Goal: Task Accomplishment & Management: Manage account settings

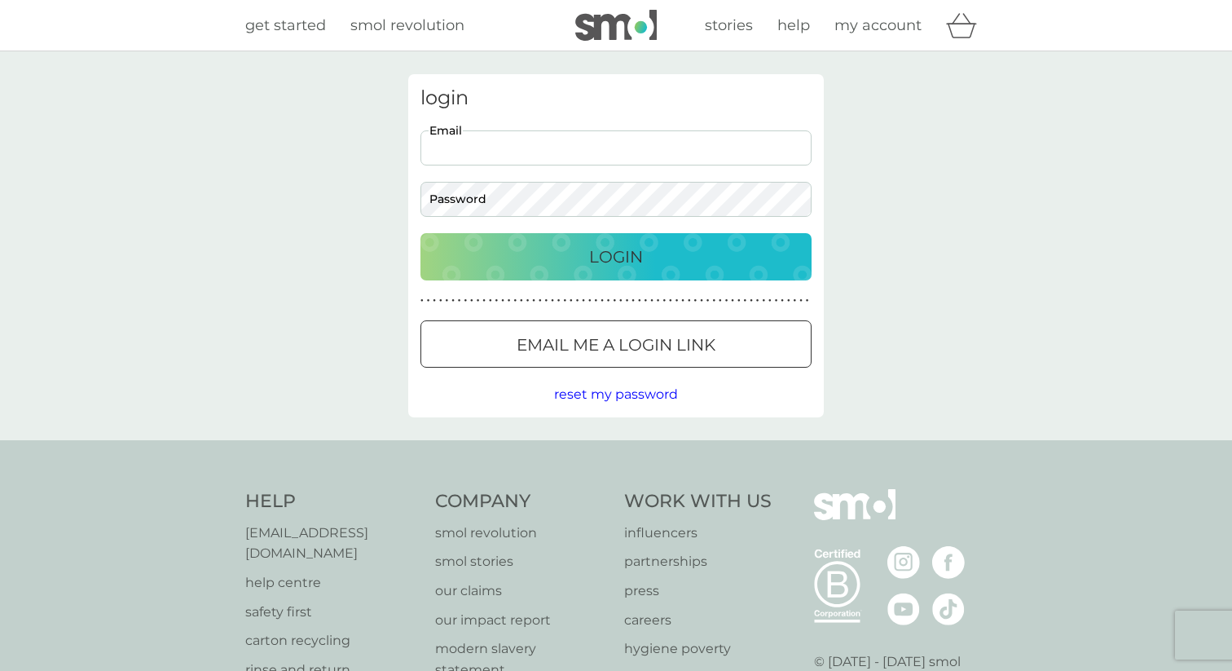
click at [593, 149] on input "Email" at bounding box center [616, 147] width 391 height 35
type input "ticecin@gmail.com"
click at [421, 233] on button "Login" at bounding box center [616, 256] width 391 height 47
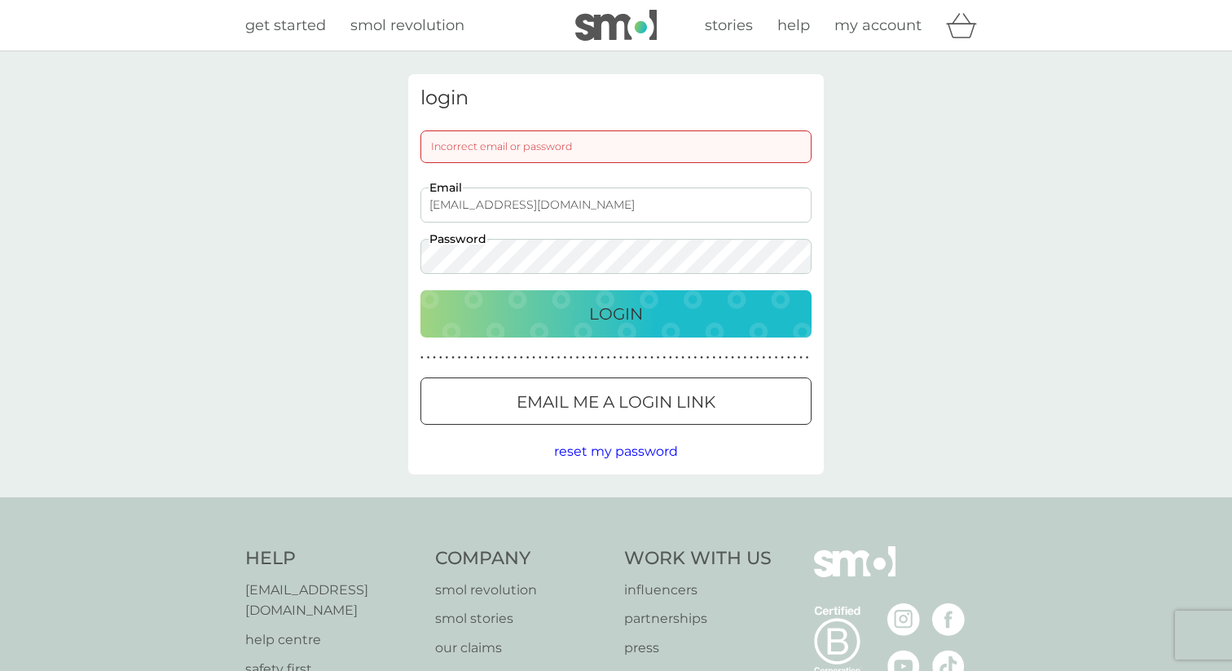
click at [421, 290] on button "Login" at bounding box center [616, 313] width 391 height 47
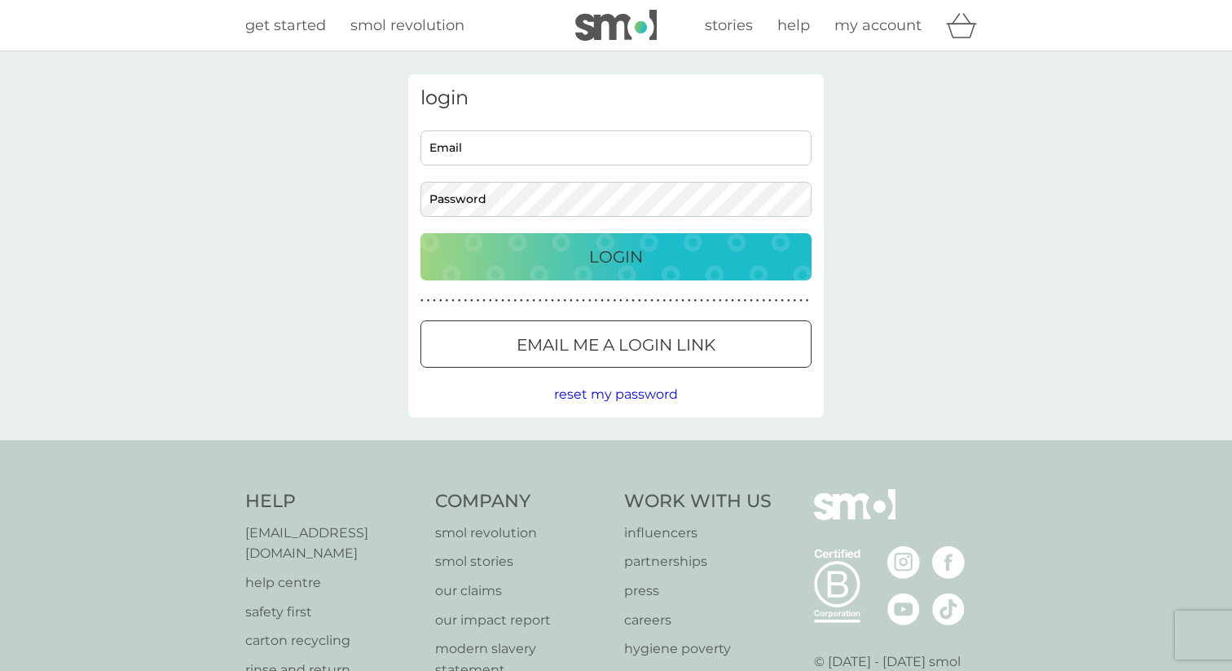
click at [529, 152] on input "Email" at bounding box center [616, 147] width 391 height 35
type input "[EMAIL_ADDRESS][DOMAIN_NAME]"
click at [421, 233] on button "Login" at bounding box center [616, 256] width 391 height 47
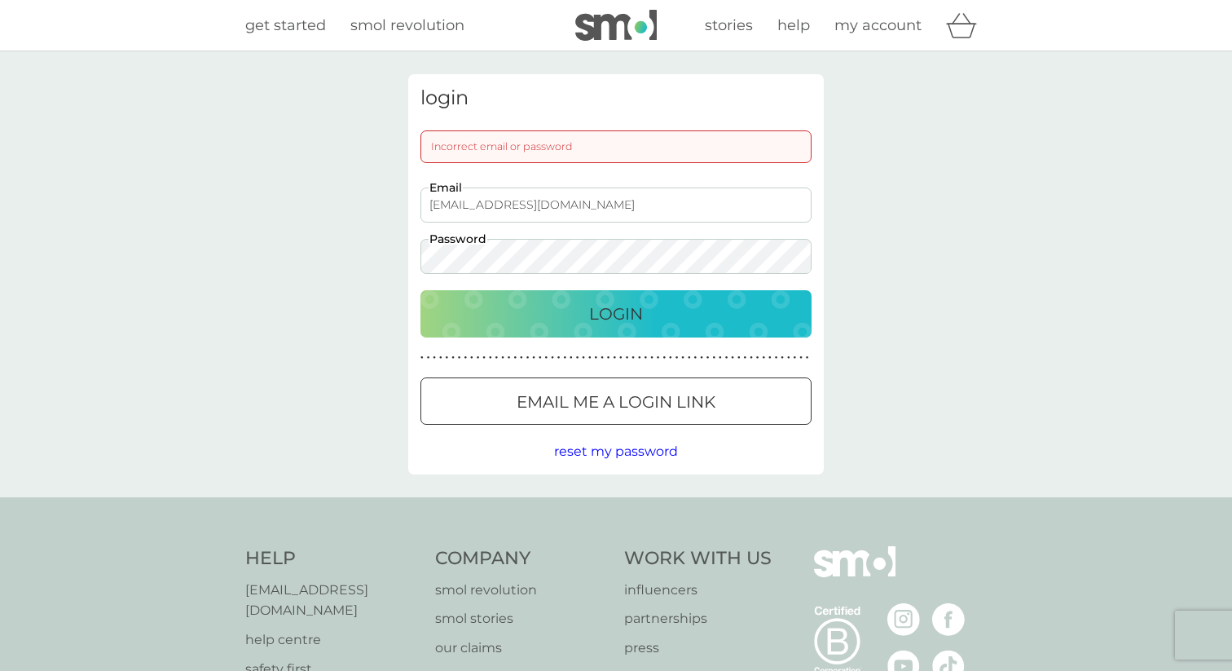
click at [421, 290] on button "Login" at bounding box center [616, 313] width 391 height 47
click at [569, 385] on button "Email me a login link" at bounding box center [616, 400] width 391 height 47
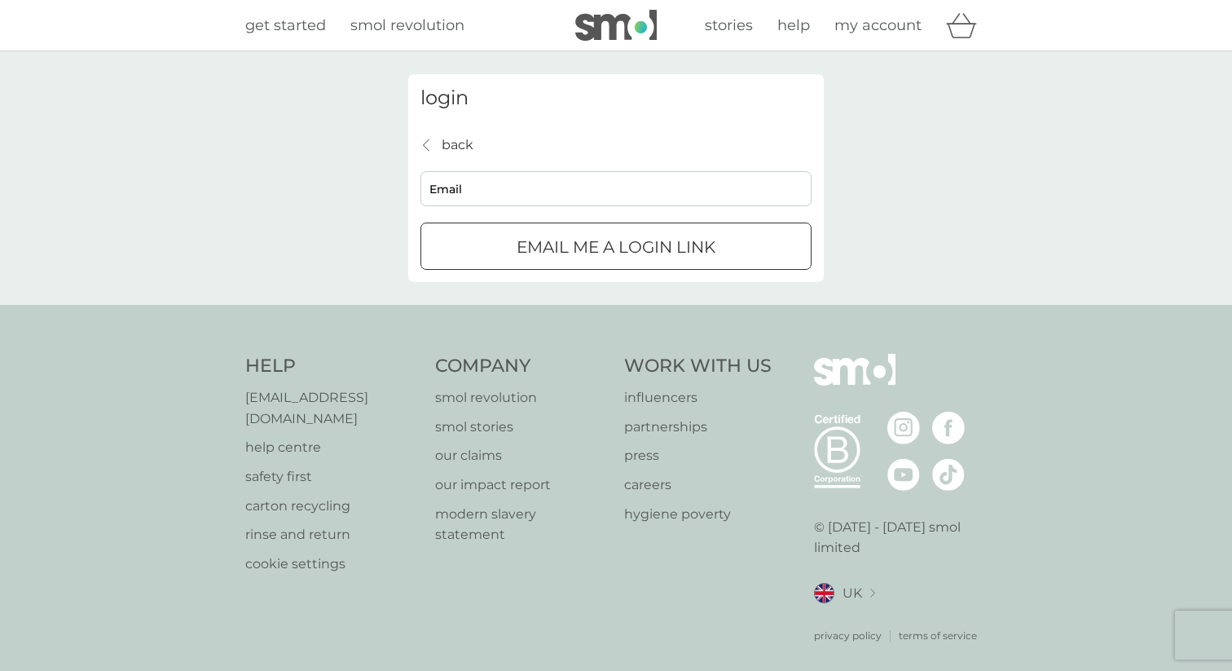
click at [606, 192] on input "Email" at bounding box center [616, 188] width 391 height 35
type input "[EMAIL_ADDRESS][DOMAIN_NAME]"
click at [583, 250] on p "Email me a login link" at bounding box center [616, 247] width 199 height 26
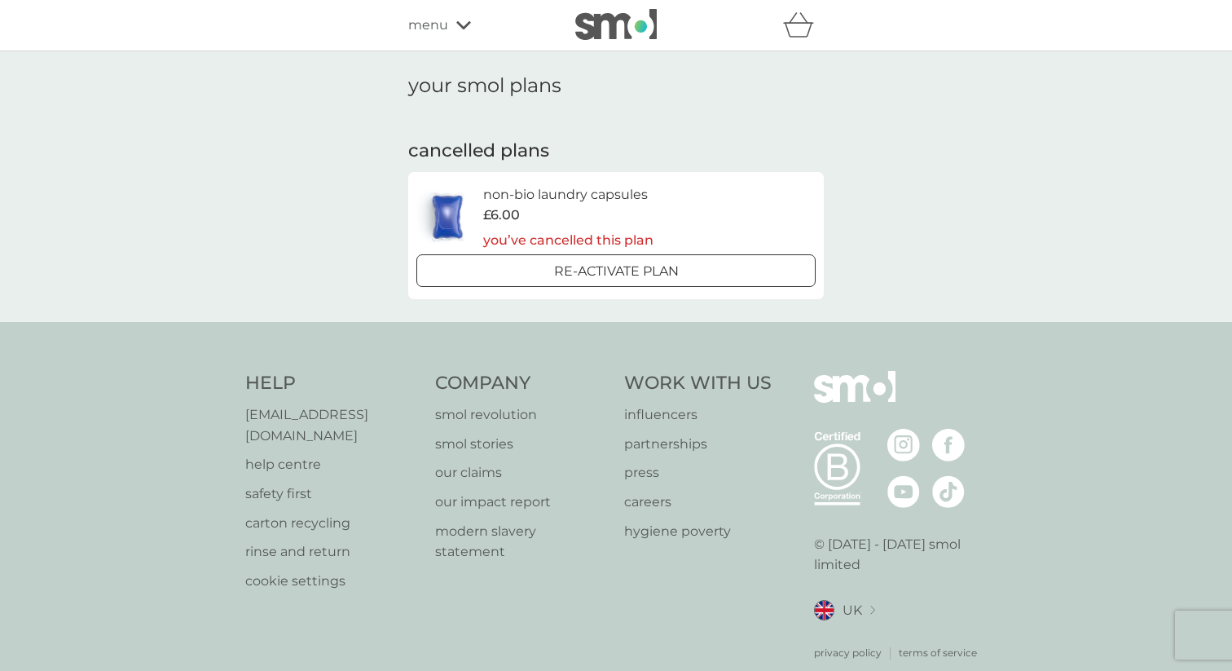
click at [540, 198] on h6 "non-bio laundry capsules" at bounding box center [568, 194] width 170 height 21
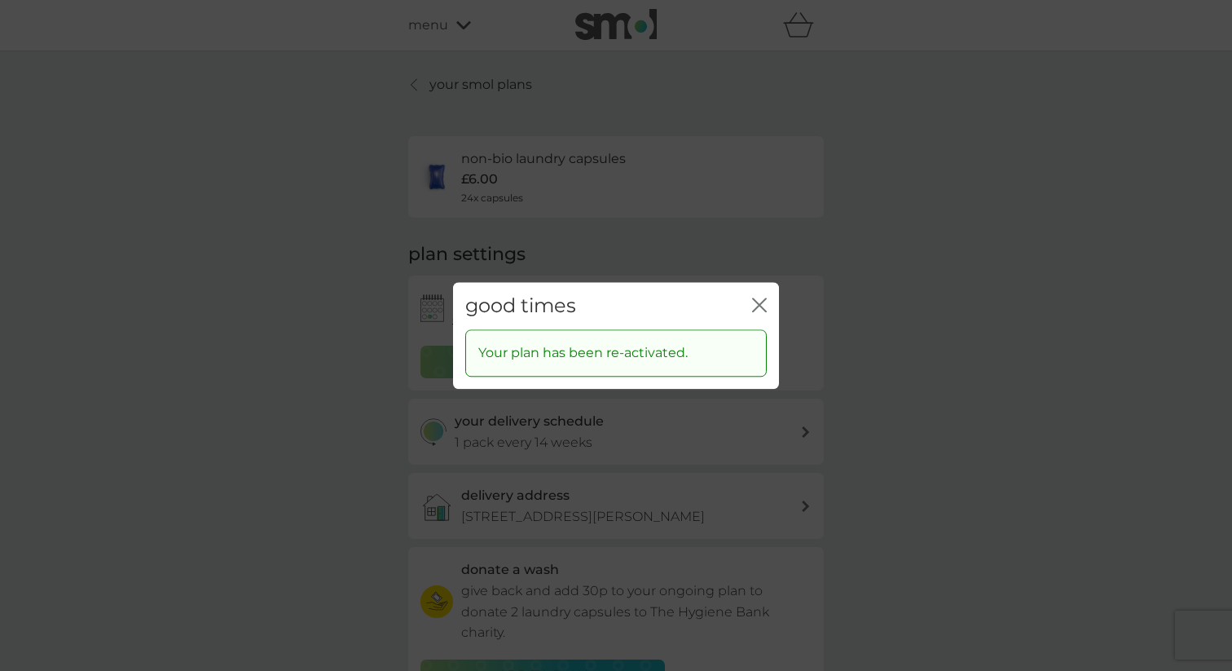
click at [764, 303] on icon "close" at bounding box center [759, 304] width 15 height 15
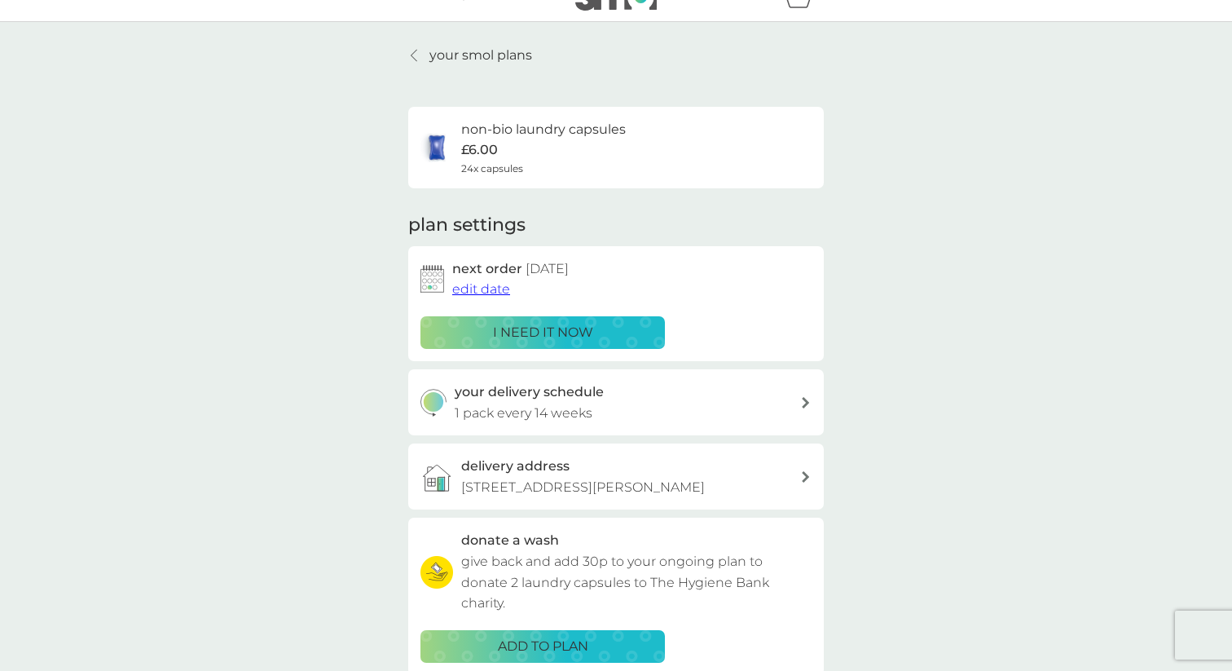
scroll to position [30, 0]
